Goal: Information Seeking & Learning: Learn about a topic

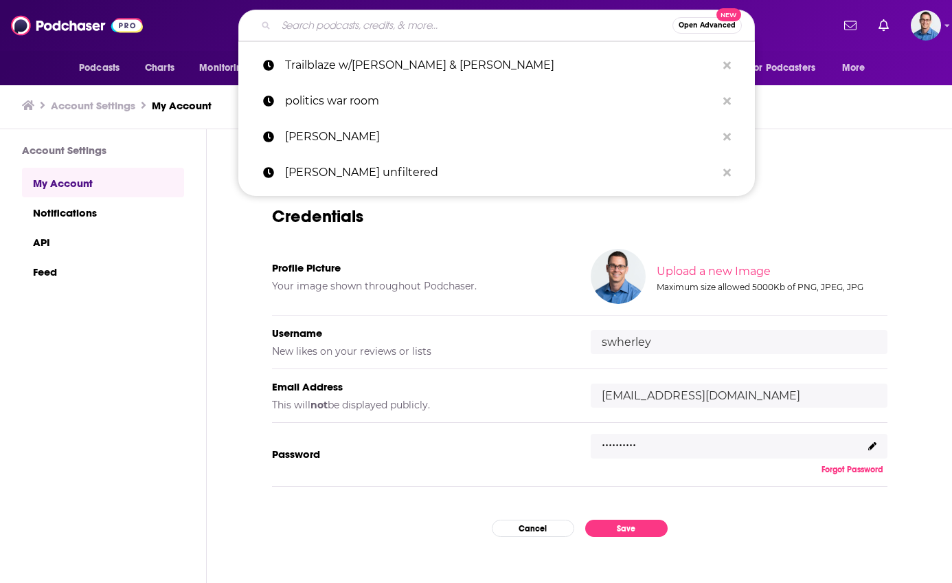
click at [358, 28] on input "Search podcasts, credits, & more..." at bounding box center [474, 25] width 396 height 22
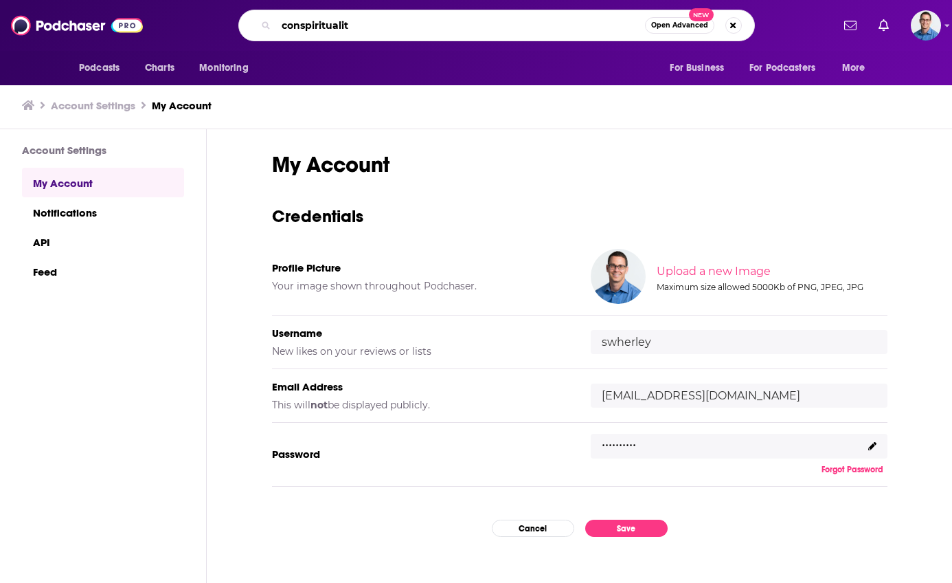
type input "conspirituality"
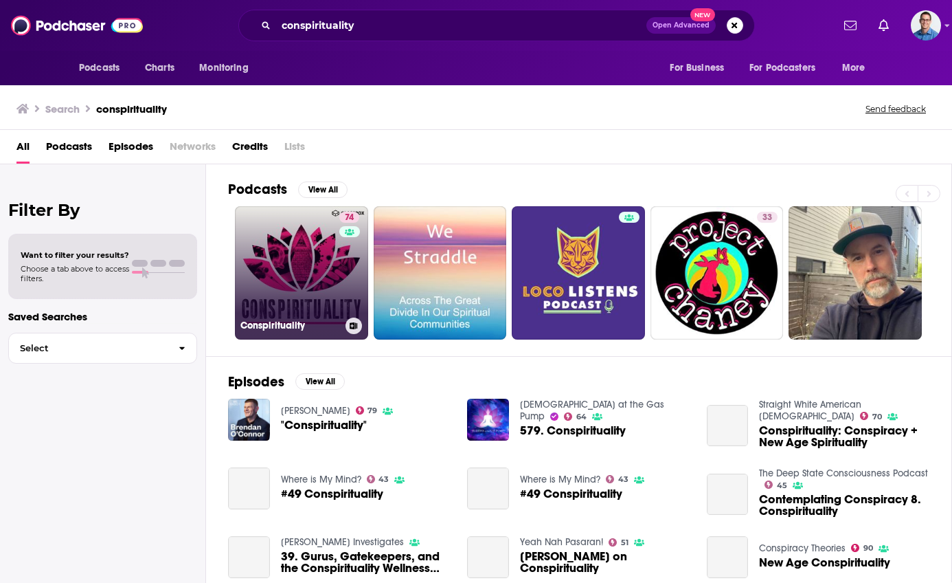
click at [301, 240] on link "74 Conspirituality" at bounding box center [301, 272] width 133 height 133
